Goal: Task Accomplishment & Management: Manage account settings

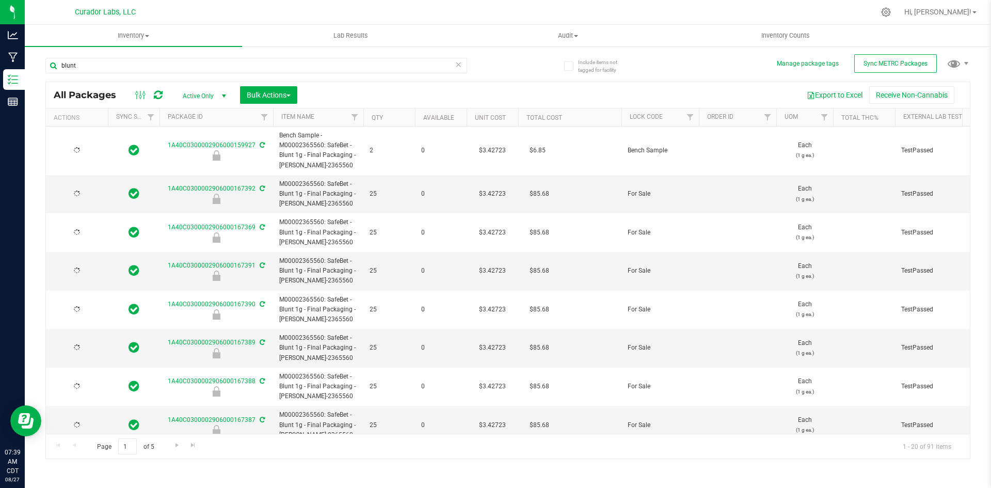
type input "2026-08-22"
type input "2026-07-24"
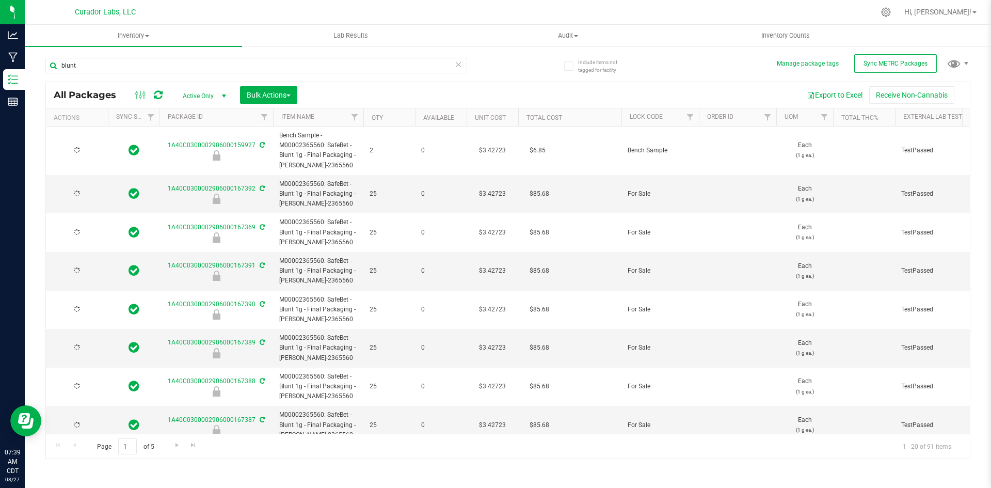
type input "2026-07-24"
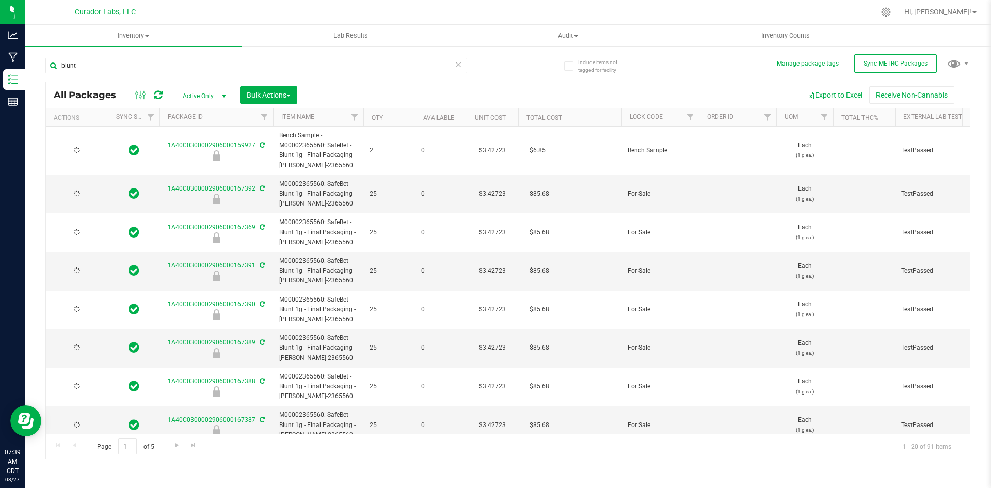
type input "2026-07-24"
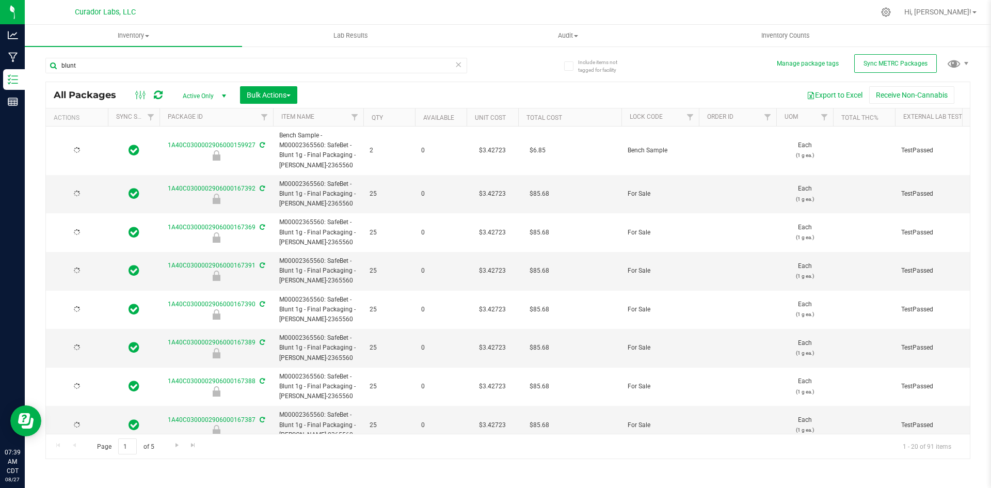
type input "2026-07-24"
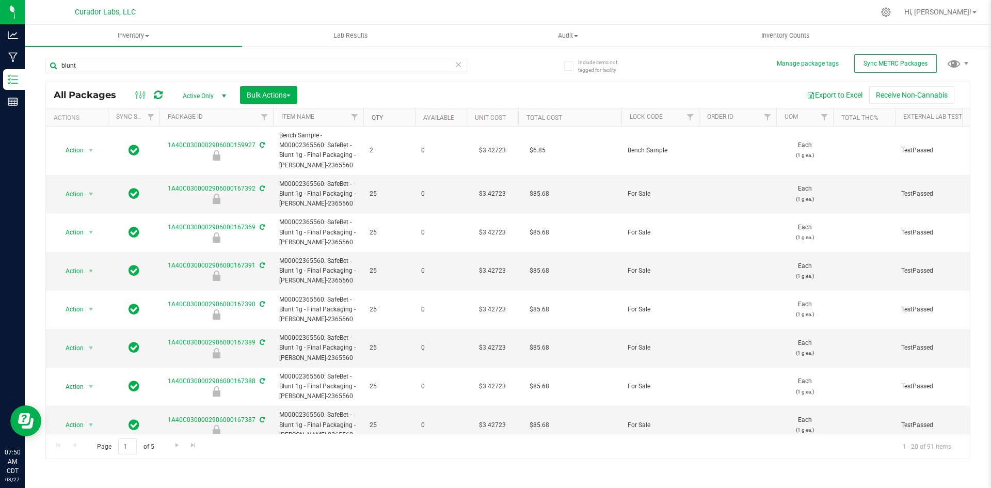
click at [378, 117] on link "Qty" at bounding box center [377, 117] width 11 height 7
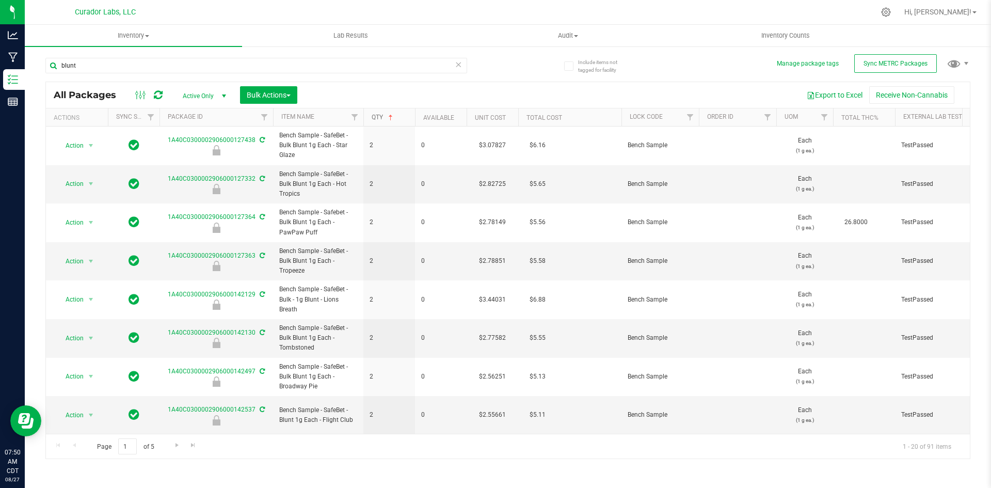
click at [380, 116] on link "Qty" at bounding box center [383, 117] width 23 height 7
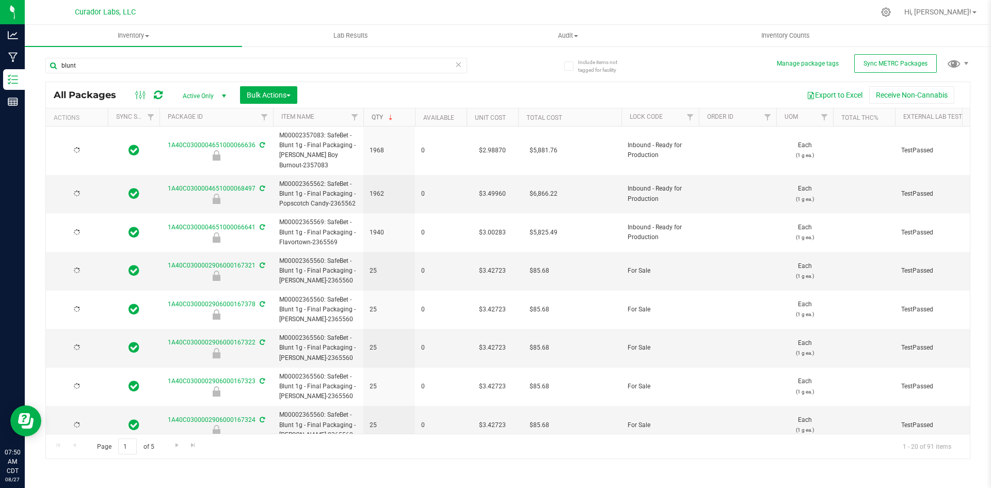
type input "2026-07-24"
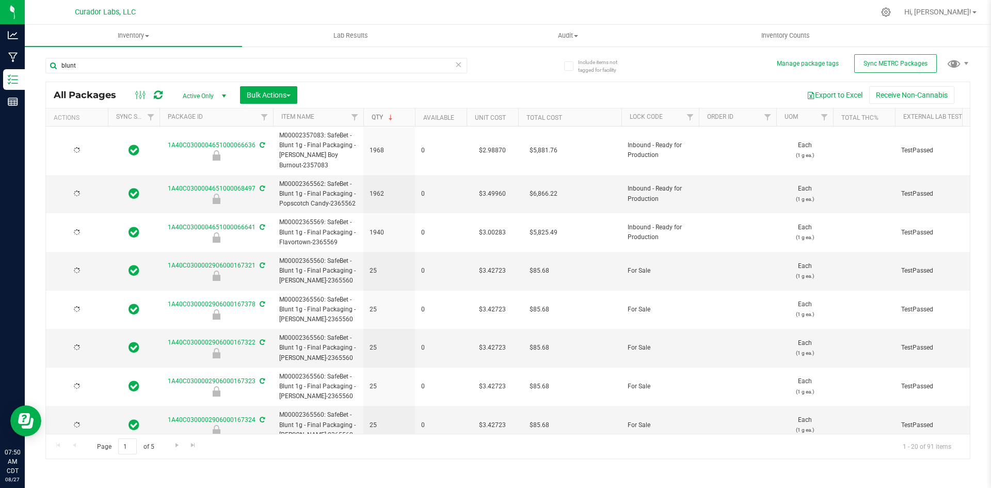
type input "2026-07-24"
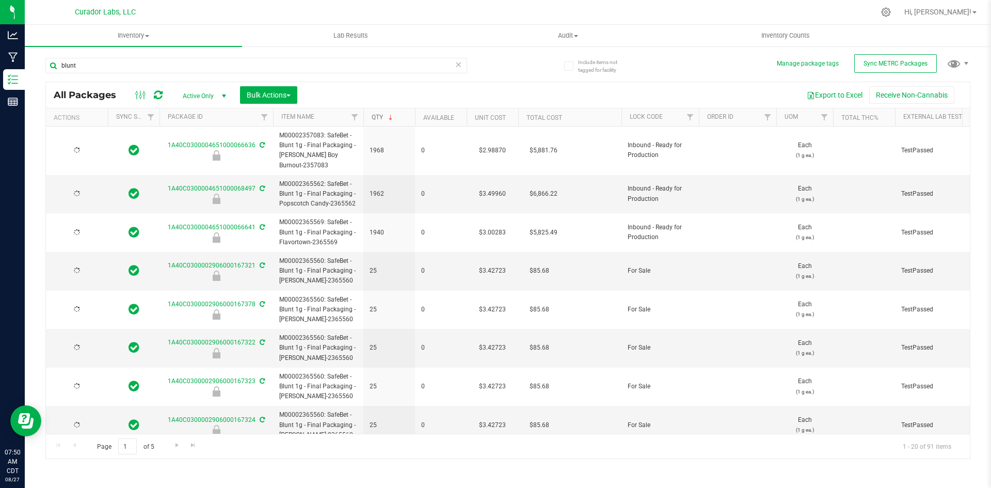
type input "2026-07-24"
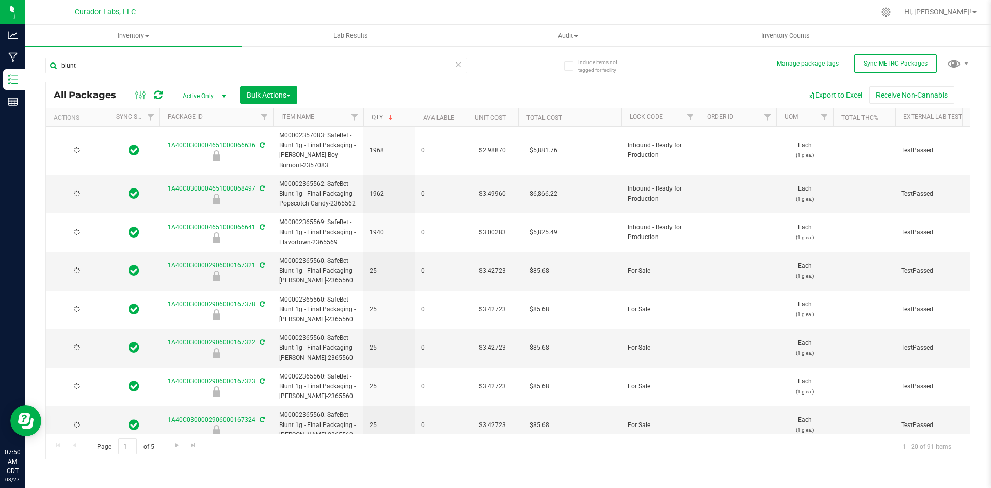
type input "2026-07-24"
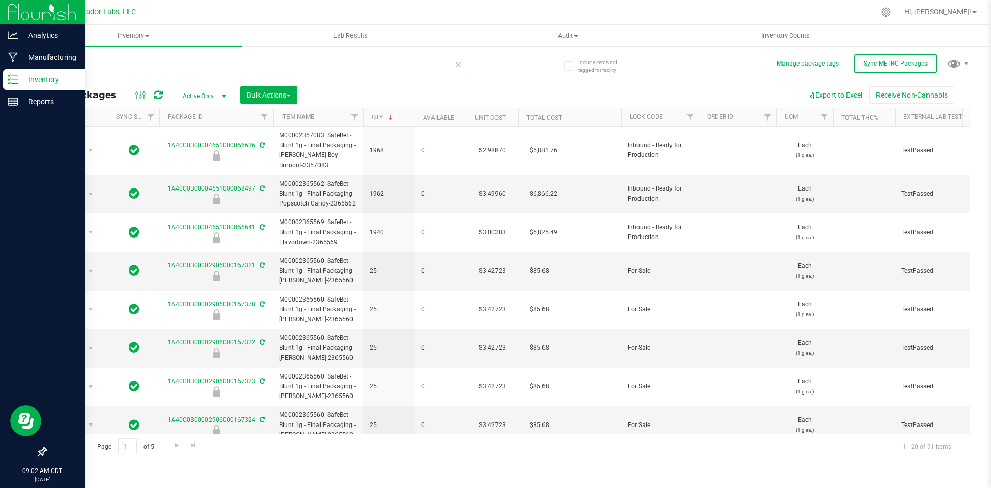
drag, startPoint x: 5, startPoint y: 428, endPoint x: 42, endPoint y: 410, distance: 41.6
